Goal: Information Seeking & Learning: Learn about a topic

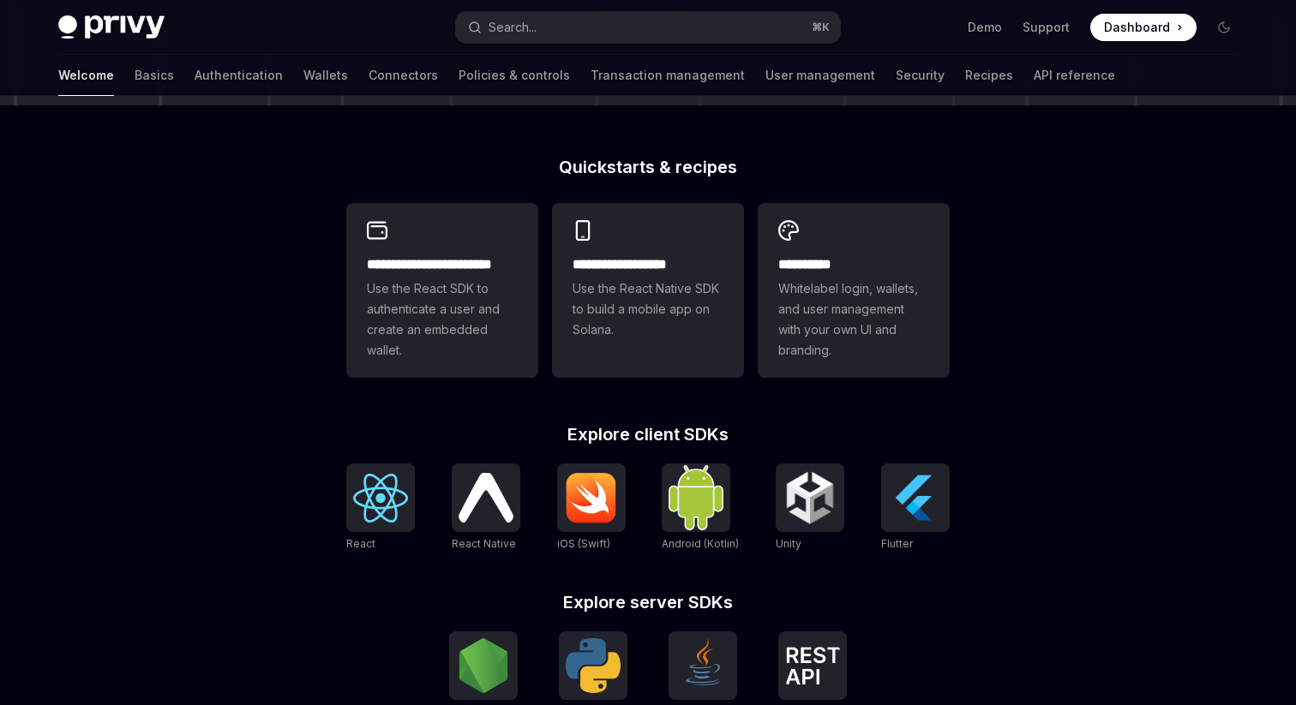
scroll to position [111, 0]
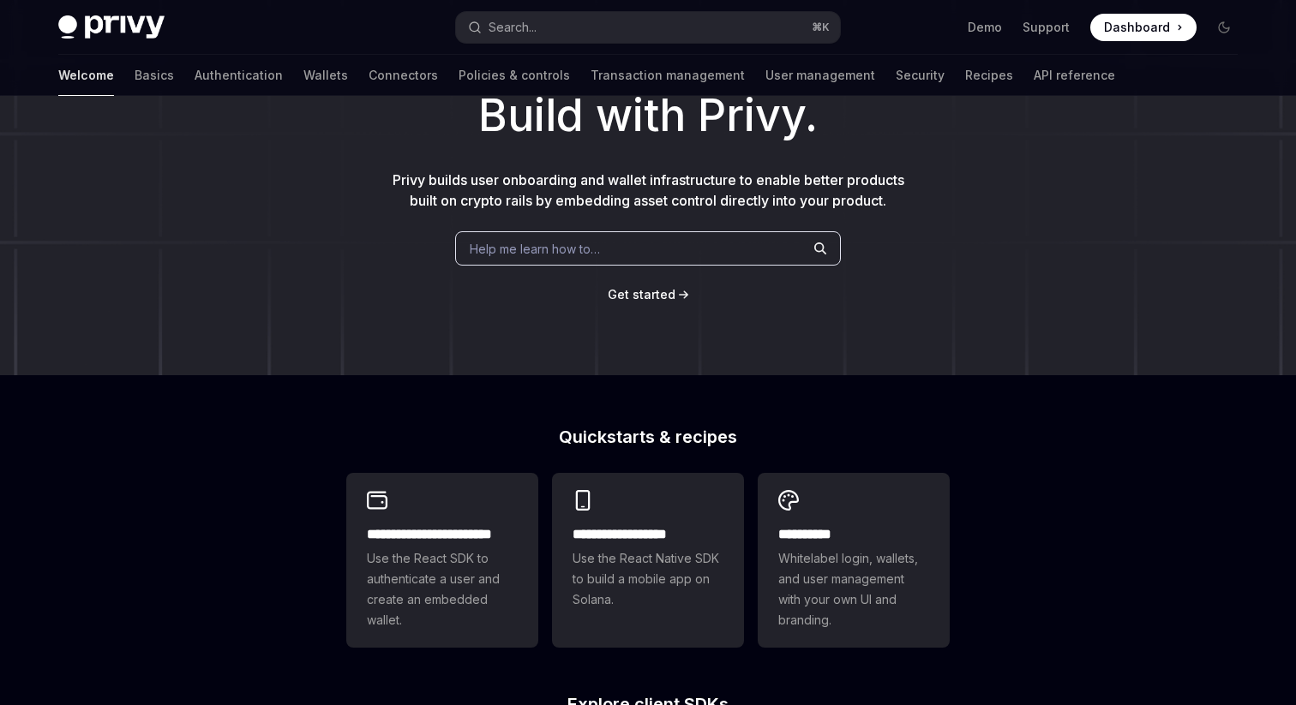
click at [961, 99] on h1 "Build with Privy." at bounding box center [647, 115] width 1241 height 67
click at [1033, 76] on link "API reference" at bounding box center [1073, 75] width 81 height 41
type textarea "*"
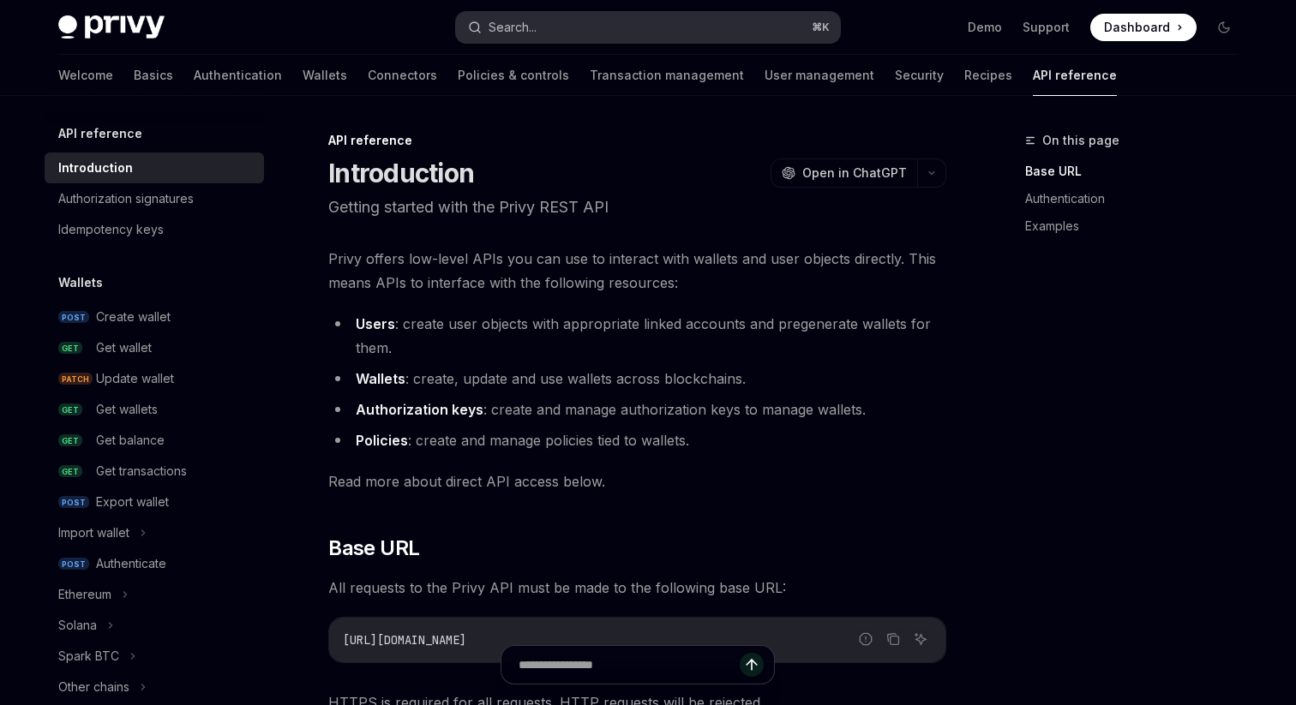
click at [632, 17] on button "Search... ⌘ K" at bounding box center [648, 27] width 384 height 31
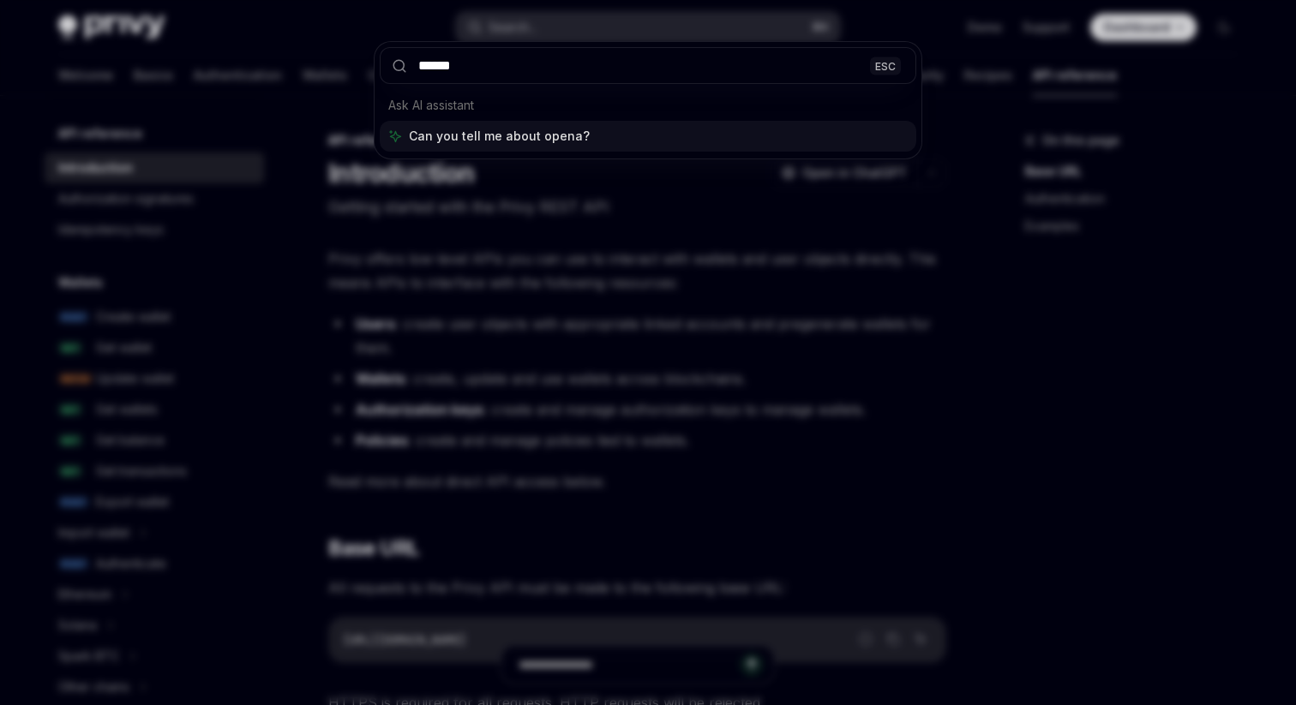
type input "*******"
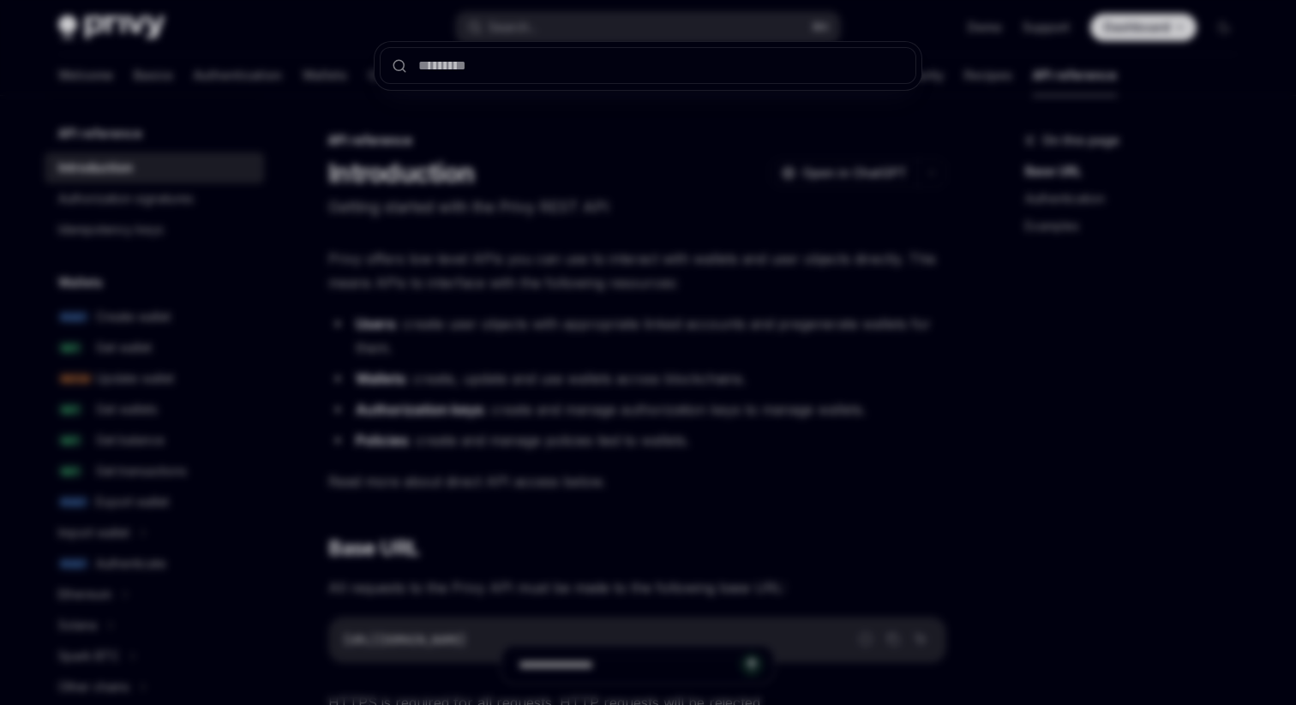
click at [552, 231] on div at bounding box center [648, 352] width 1296 height 705
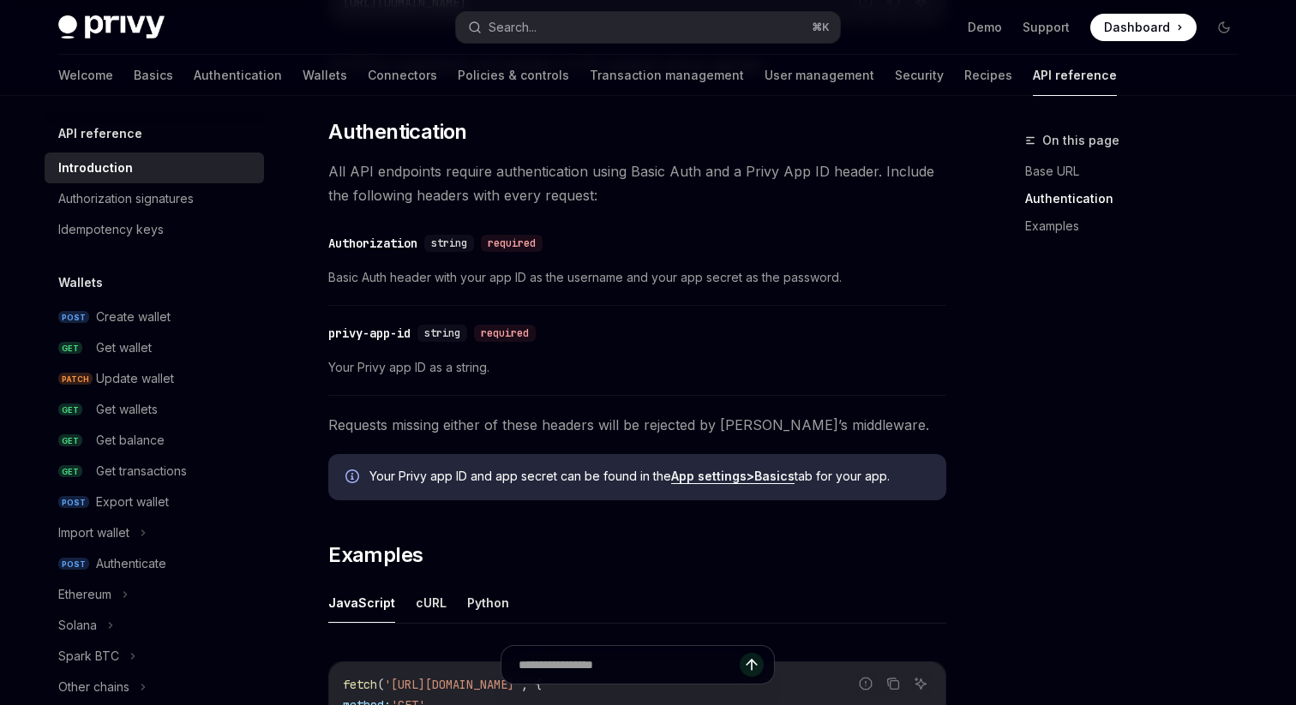
scroll to position [709, 0]
